Goal: Task Accomplishment & Management: Manage account settings

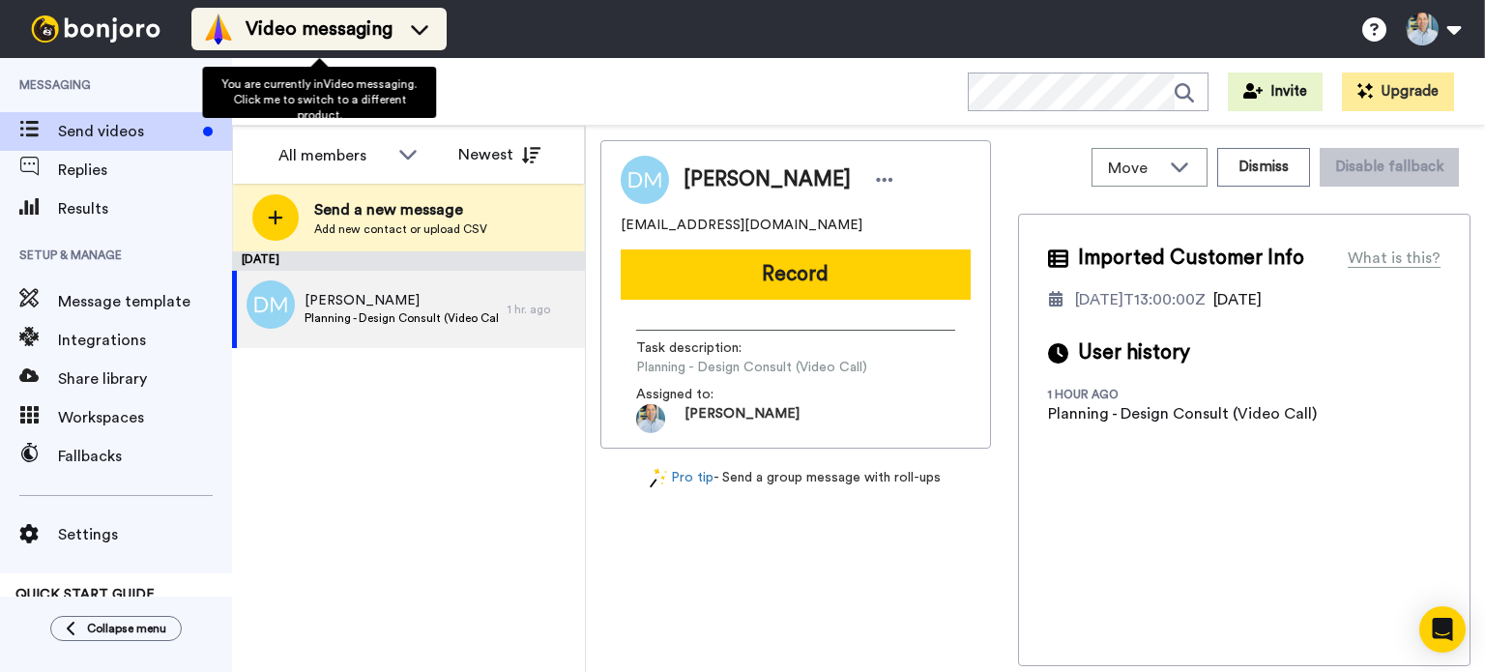
click at [410, 27] on icon at bounding box center [419, 28] width 31 height 19
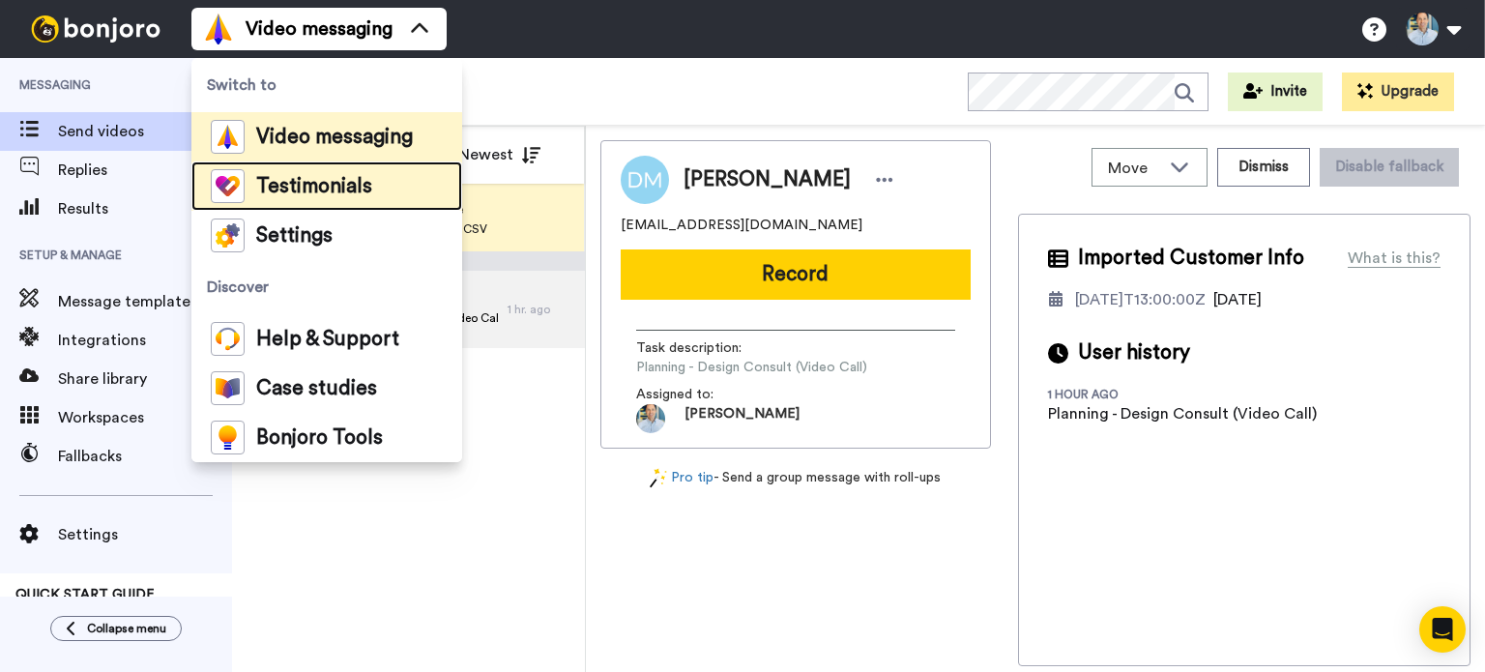
click at [344, 191] on span "Testimonials" at bounding box center [314, 186] width 116 height 19
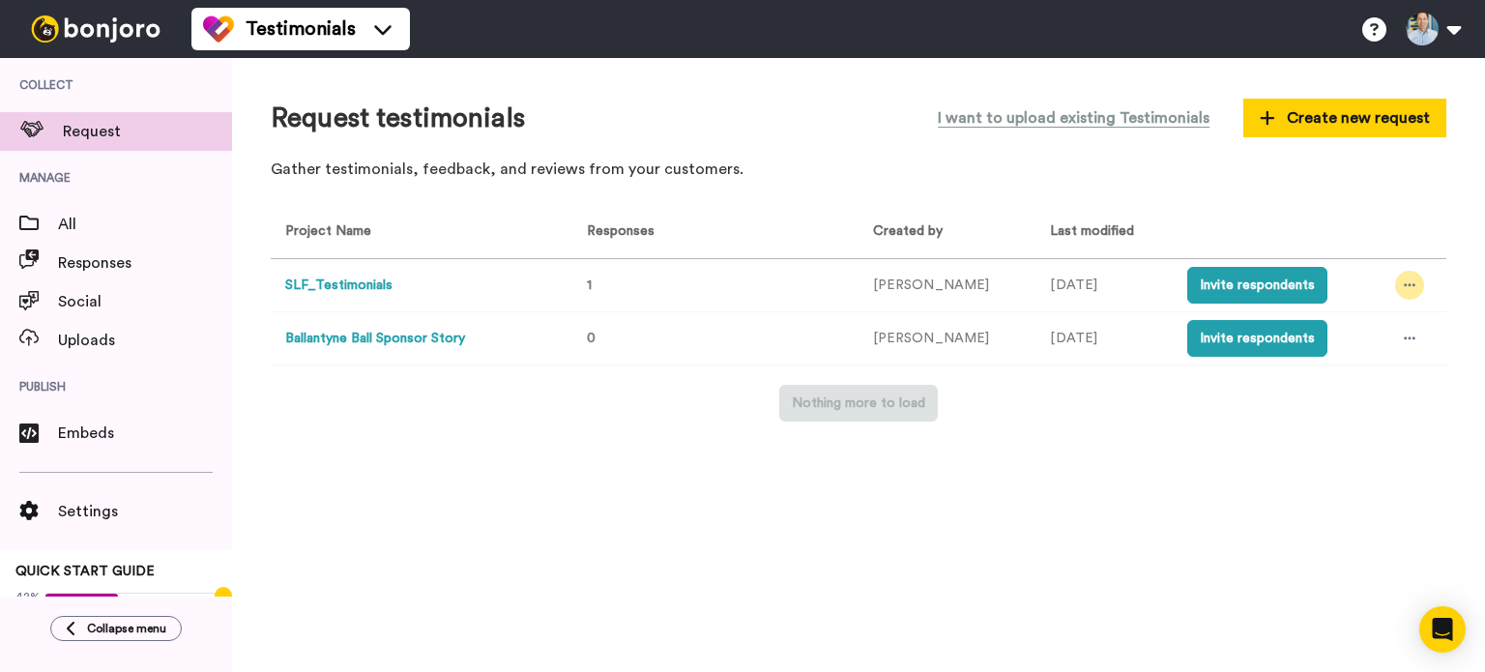
click at [1407, 288] on icon at bounding box center [1410, 285] width 12 height 14
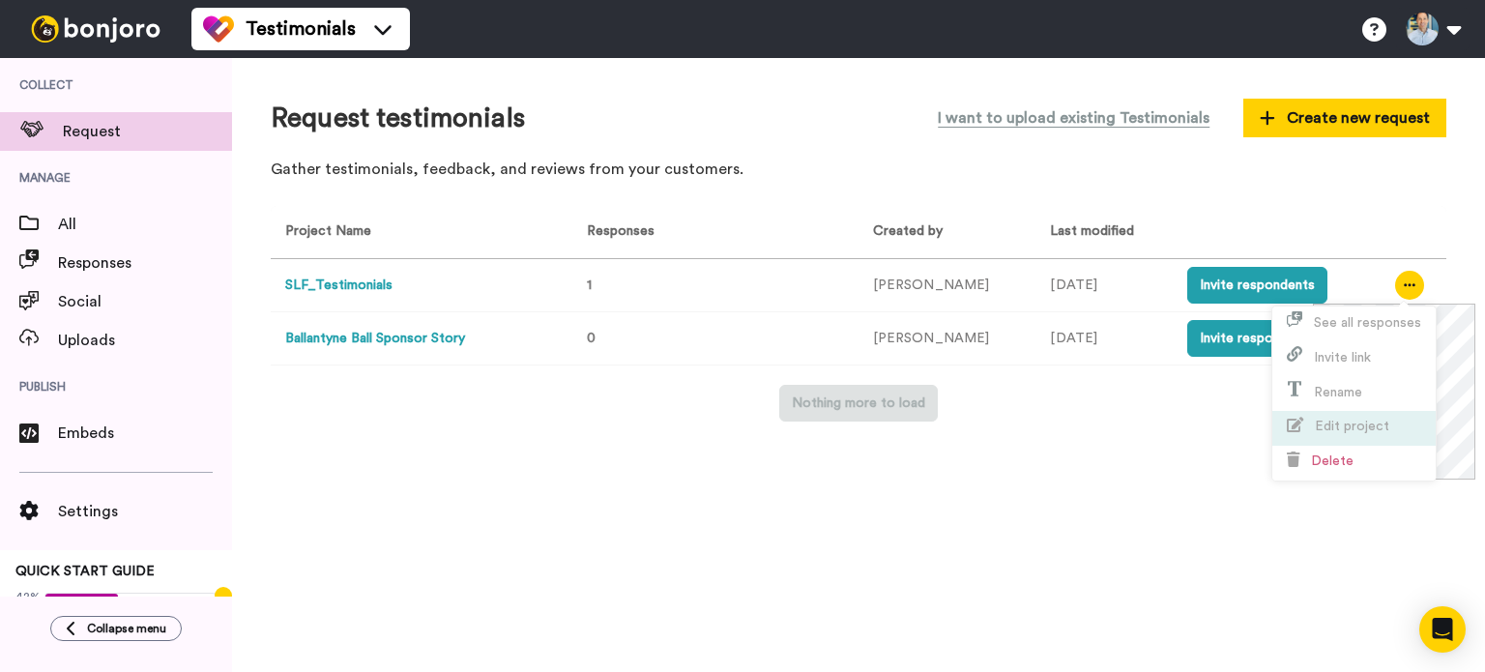
click at [1366, 419] on span "Edit project" at bounding box center [1338, 426] width 102 height 14
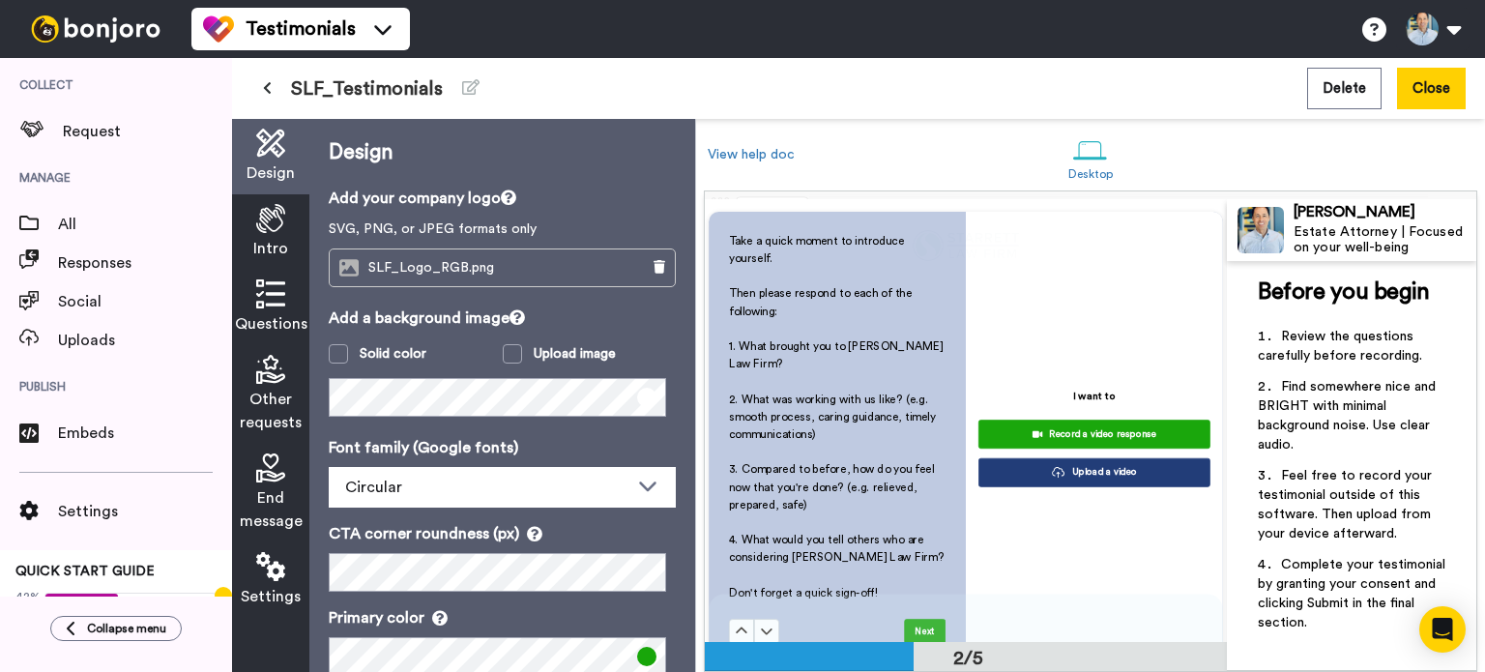
scroll to position [572, 0]
